Goal: Task Accomplishment & Management: Manage account settings

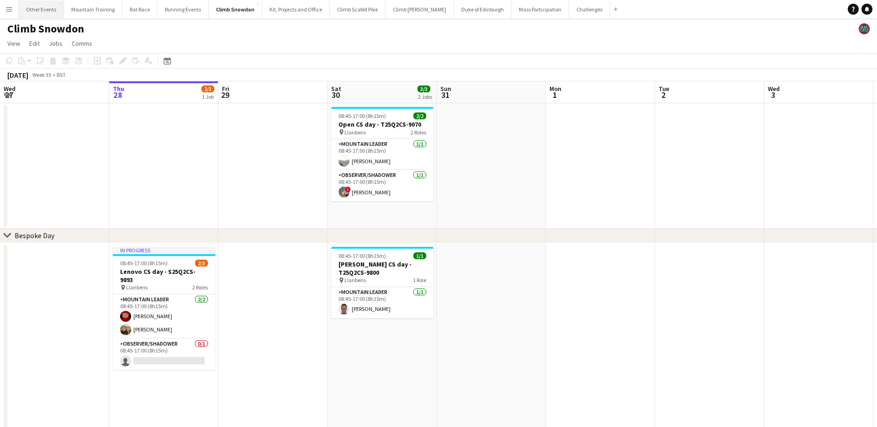
click at [47, 7] on button "Other Events Close" at bounding box center [41, 9] width 45 height 18
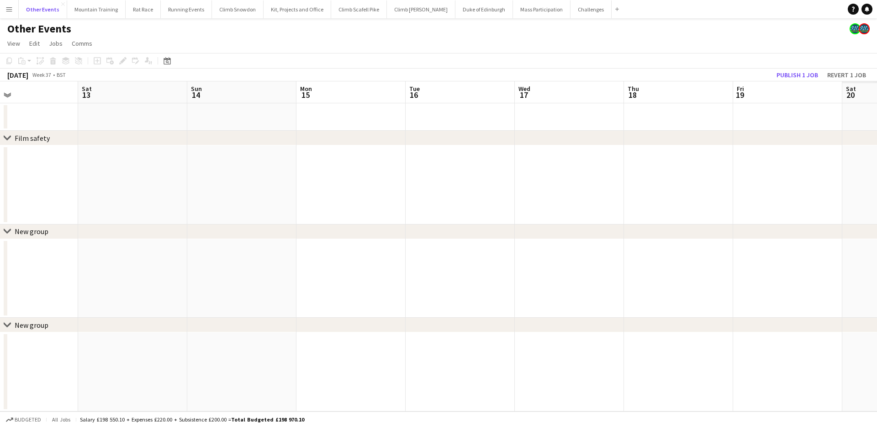
scroll to position [0, 330]
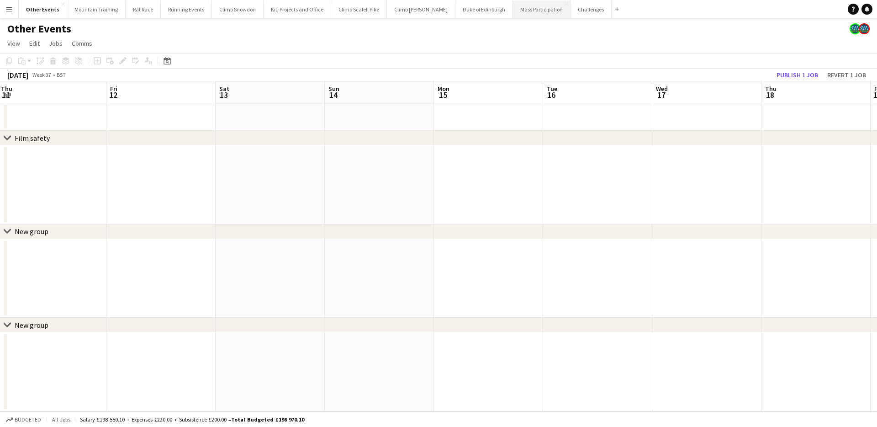
click at [519, 12] on button "Mass Participation Close" at bounding box center [542, 9] width 58 height 18
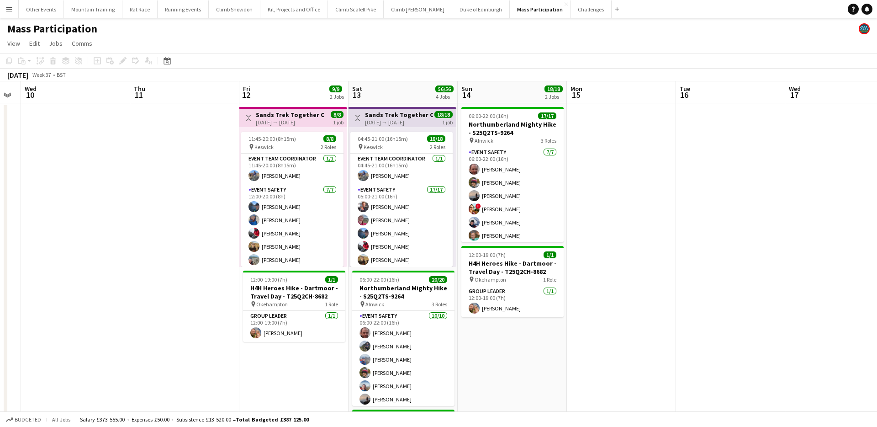
scroll to position [0, 196]
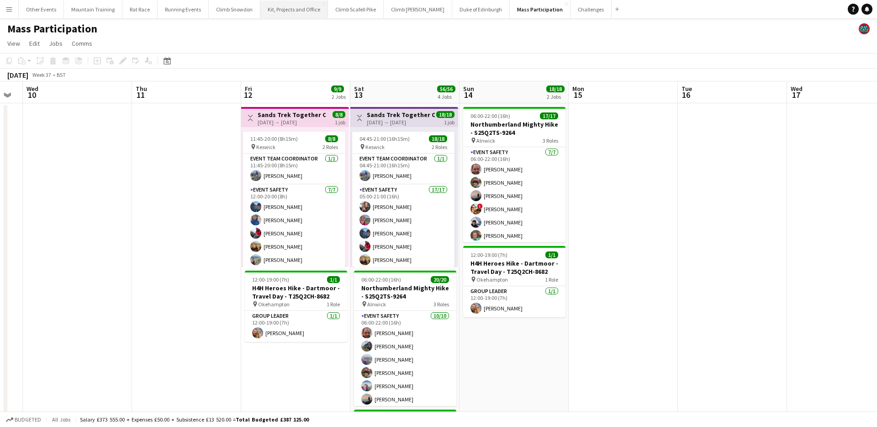
click at [291, 10] on button "Kit, Projects and Office Close" at bounding box center [294, 9] width 68 height 18
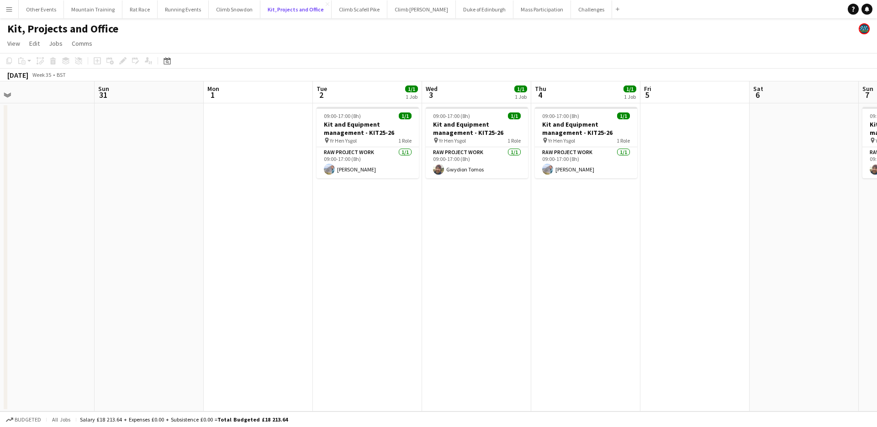
scroll to position [0, 371]
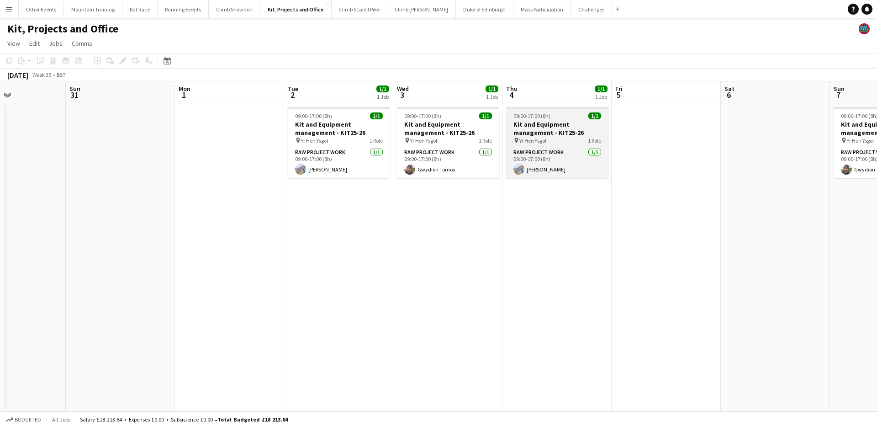
click at [539, 123] on h3 "Kit and Equipment management - KIT25-26" at bounding box center [557, 128] width 102 height 16
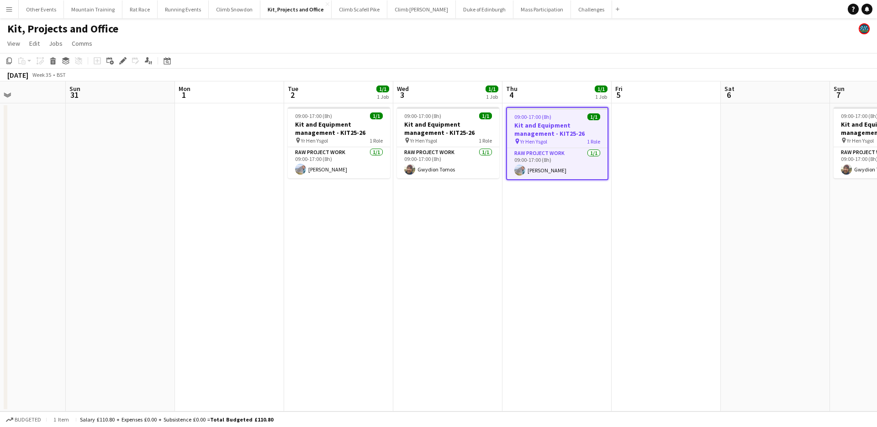
click at [538, 125] on h3 "Kit and Equipment management - KIT25-26" at bounding box center [557, 129] width 101 height 16
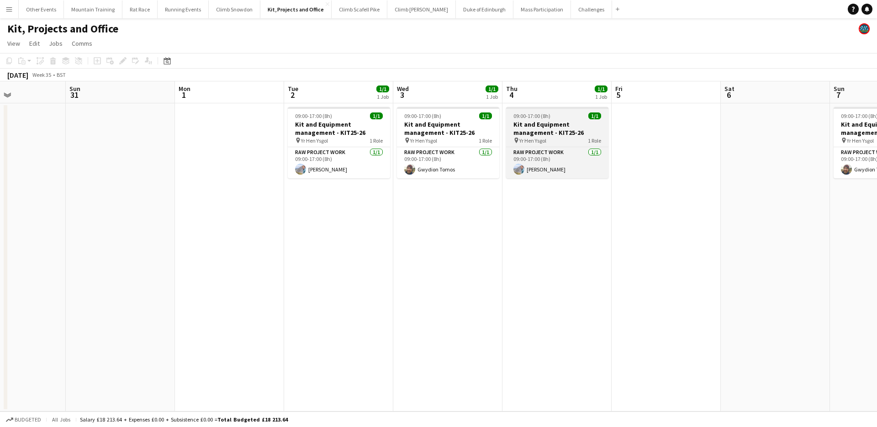
click at [536, 130] on h3 "Kit and Equipment management - KIT25-26" at bounding box center [557, 128] width 102 height 16
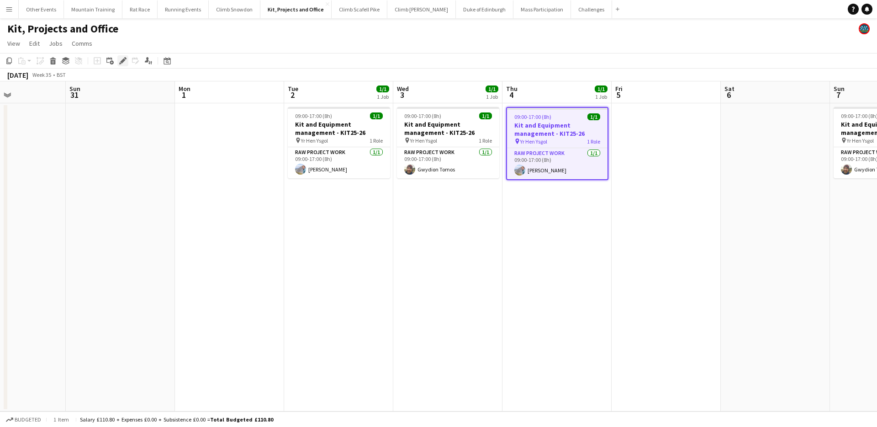
click at [117, 63] on div "Edit" at bounding box center [122, 60] width 11 height 11
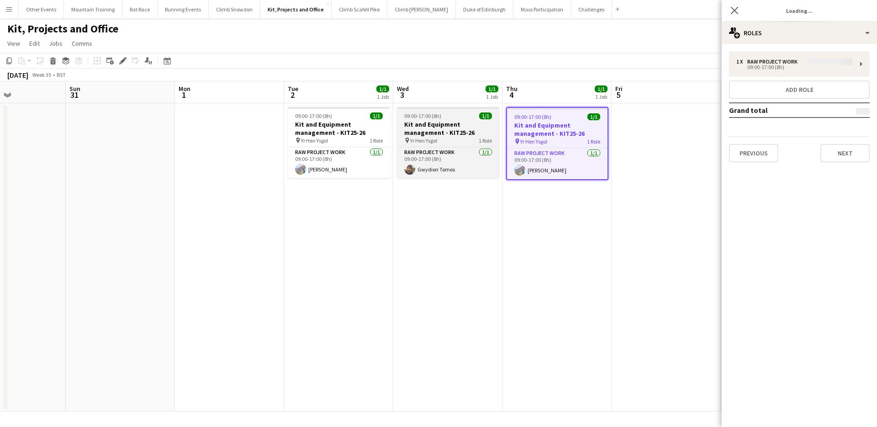
type input "*******"
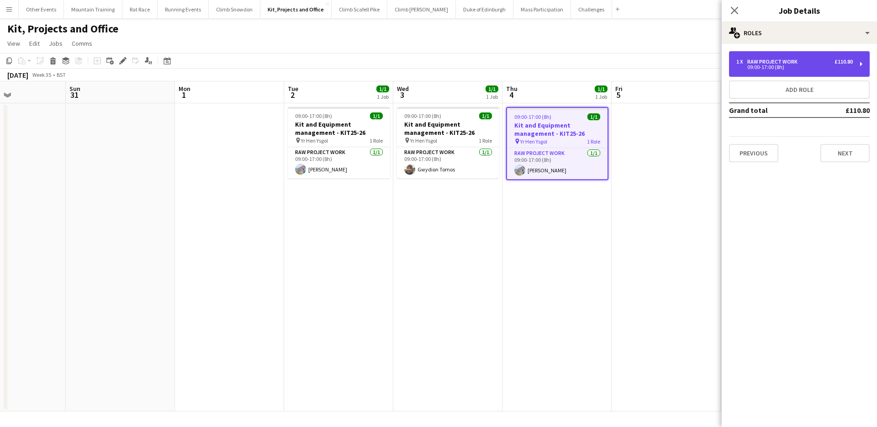
click at [804, 59] on div "1 x RAW project work £110.80" at bounding box center [795, 61] width 117 height 6
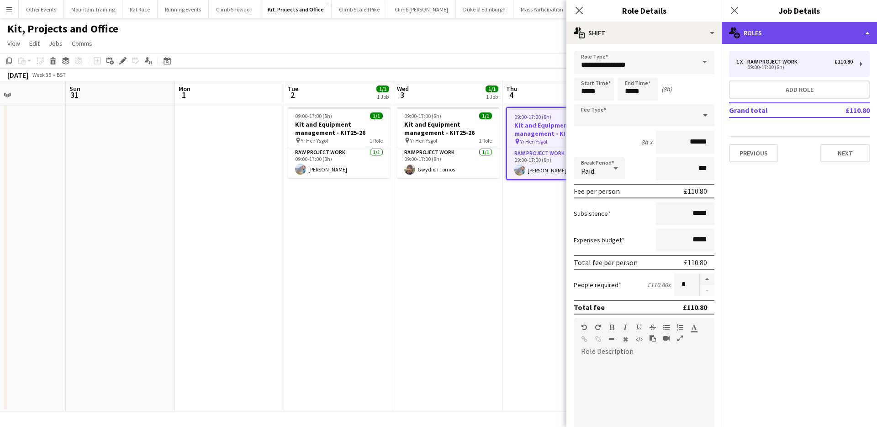
click at [804, 33] on div "multiple-users-add Roles" at bounding box center [799, 33] width 155 height 22
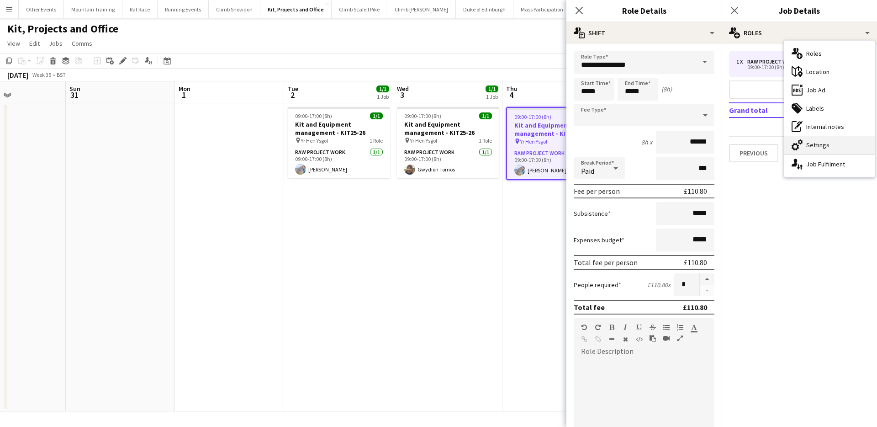
click at [827, 140] on div "cog-double-3 Settings" at bounding box center [829, 145] width 90 height 18
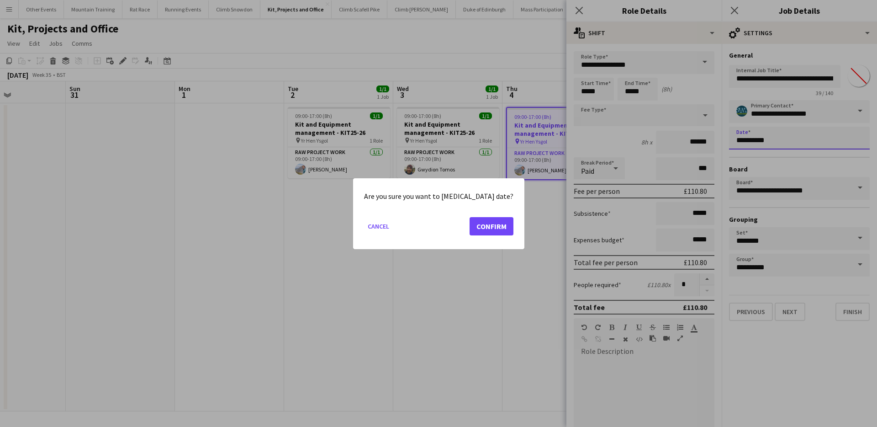
click at [819, 144] on body "Menu Boards Boards Boards All jobs Status Workforce Workforce My Workforce Recr…" at bounding box center [438, 213] width 877 height 427
click at [474, 226] on button "Confirm" at bounding box center [492, 226] width 44 height 18
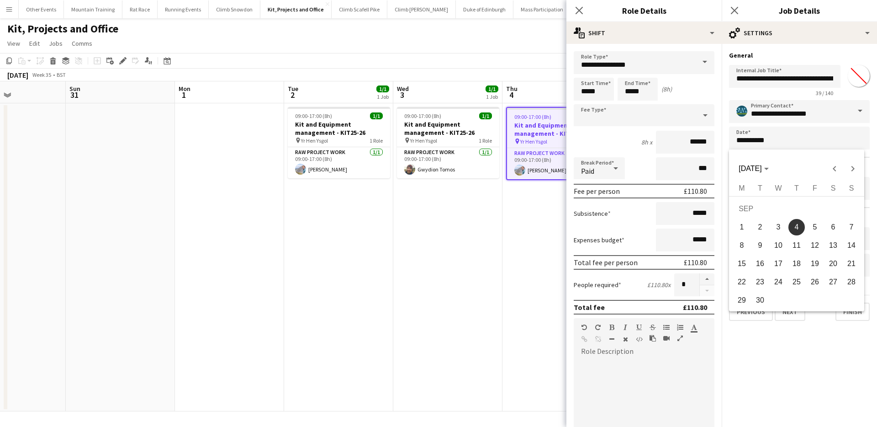
click at [813, 223] on span "5" at bounding box center [815, 227] width 16 height 16
type input "**********"
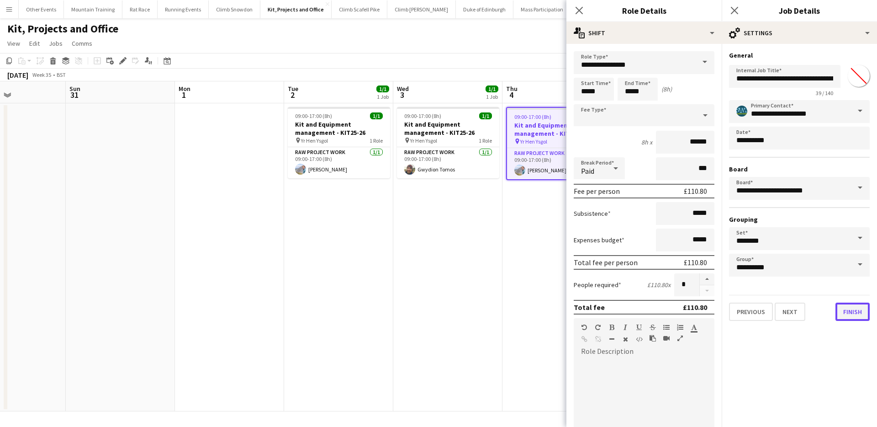
click at [844, 311] on button "Finish" at bounding box center [853, 311] width 34 height 18
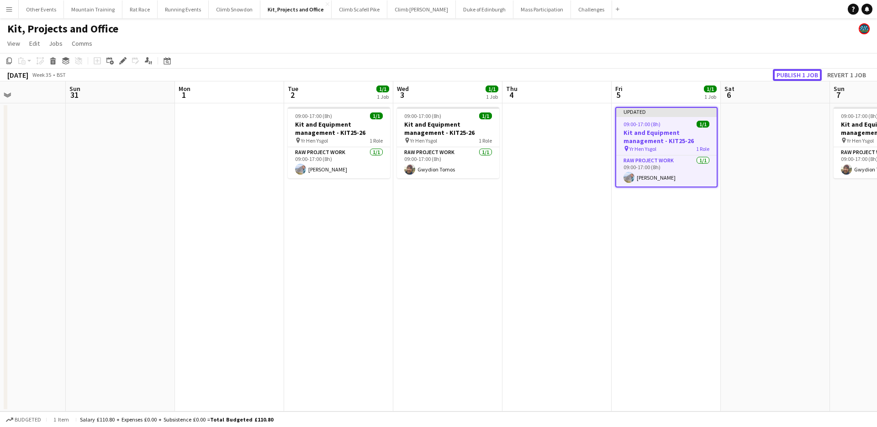
drag, startPoint x: 788, startPoint y: 74, endPoint x: 726, endPoint y: 103, distance: 68.7
click at [788, 74] on button "Publish 1 job" at bounding box center [797, 75] width 49 height 12
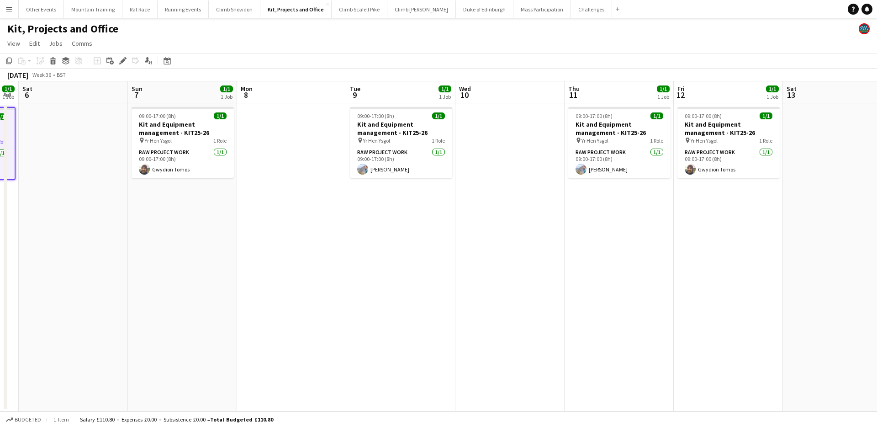
scroll to position [0, 422]
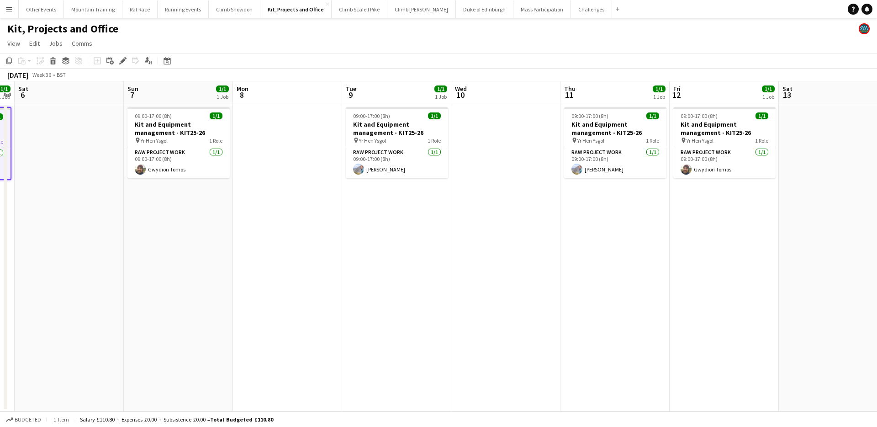
drag, startPoint x: 505, startPoint y: 33, endPoint x: 497, endPoint y: 28, distance: 10.3
click at [505, 33] on div "Kit, Projects and Office" at bounding box center [438, 26] width 877 height 17
click at [514, 7] on button "Mass Participation Close" at bounding box center [543, 9] width 58 height 18
